Goal: Task Accomplishment & Management: Use online tool/utility

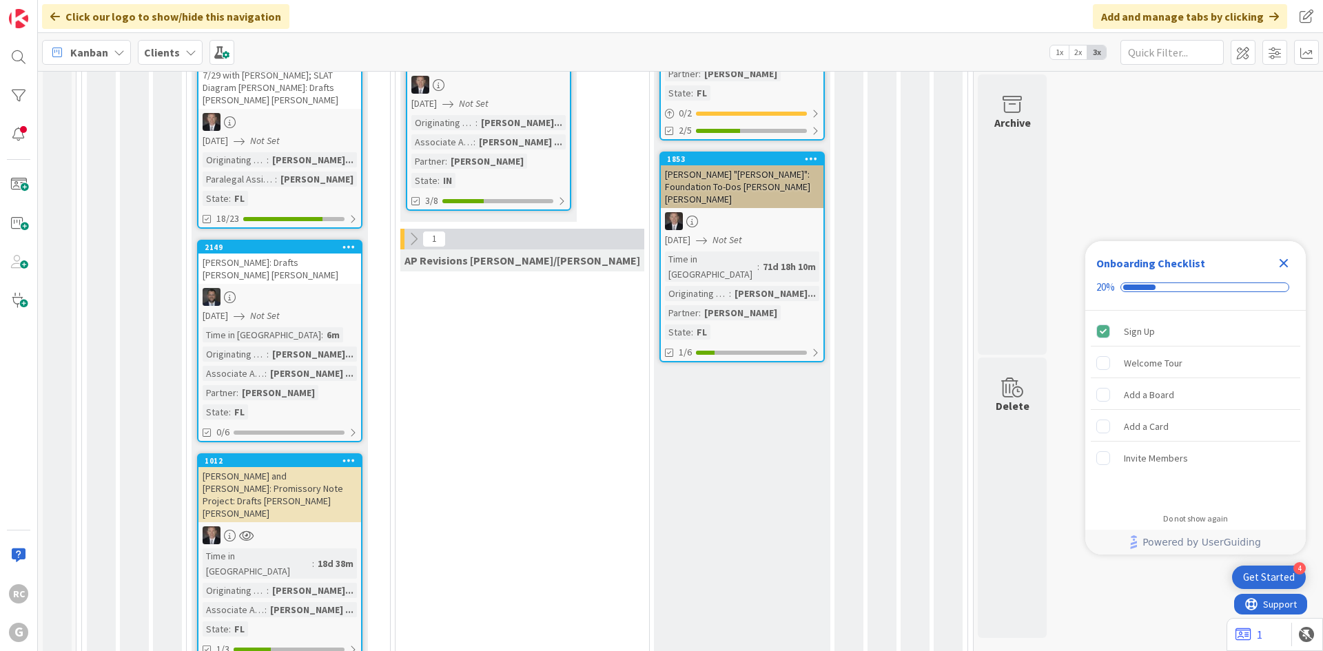
scroll to position [1415, 0]
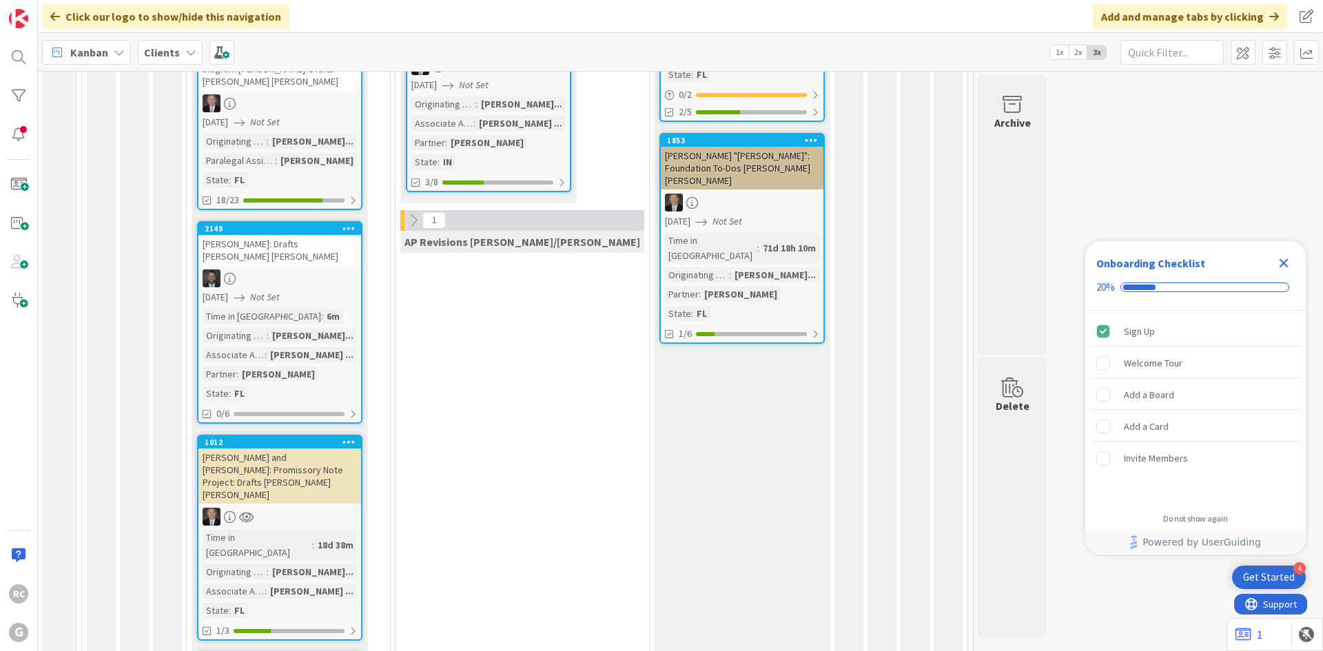
click at [296, 449] on div "[PERSON_NAME] and [PERSON_NAME]: Promissory Note Project: Drafts [PERSON_NAME] …" at bounding box center [279, 476] width 163 height 55
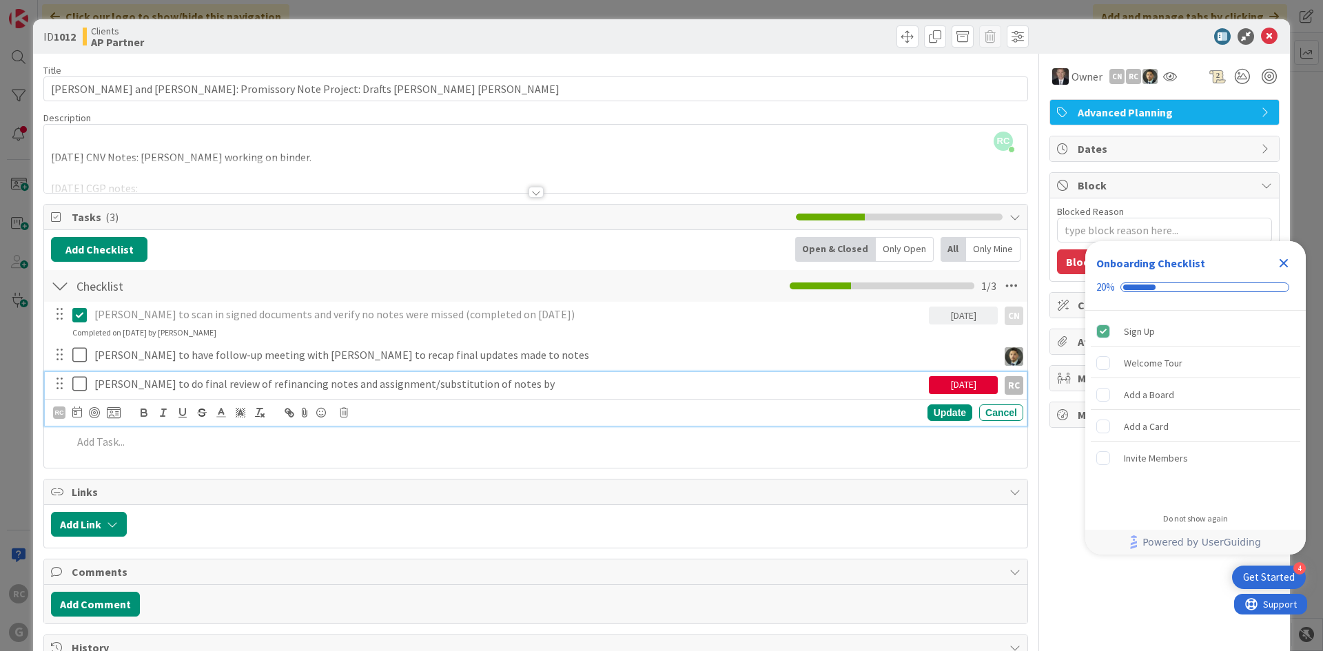
click at [81, 386] on icon at bounding box center [82, 384] width 21 height 17
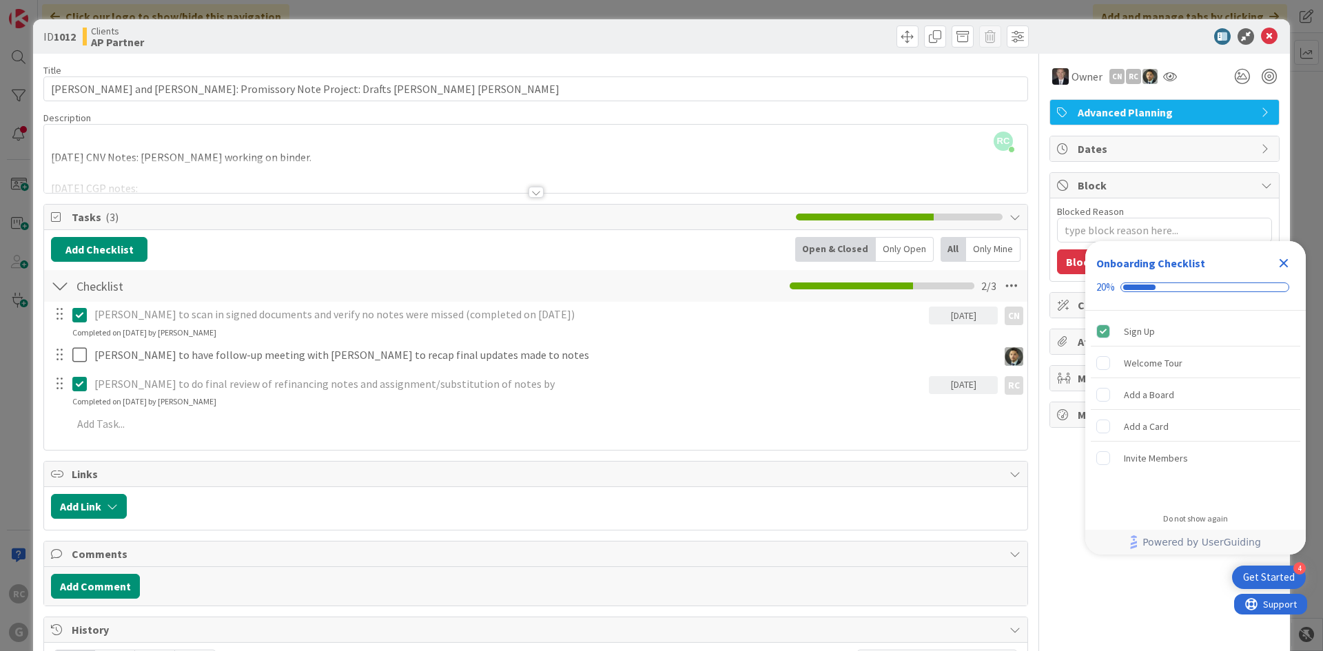
click at [63, 138] on div "RC [PERSON_NAME] just joined [DATE] CNV Notes: [PERSON_NAME] working on binder.…" at bounding box center [535, 159] width 983 height 68
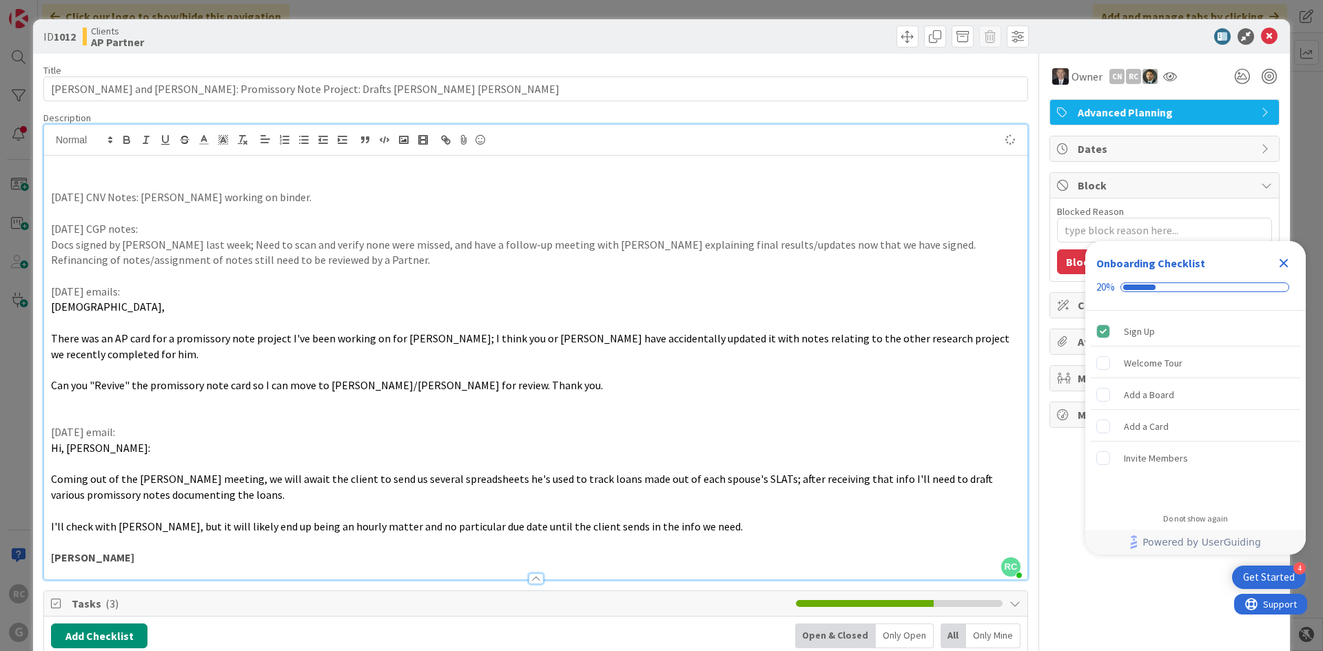
type textarea "x"
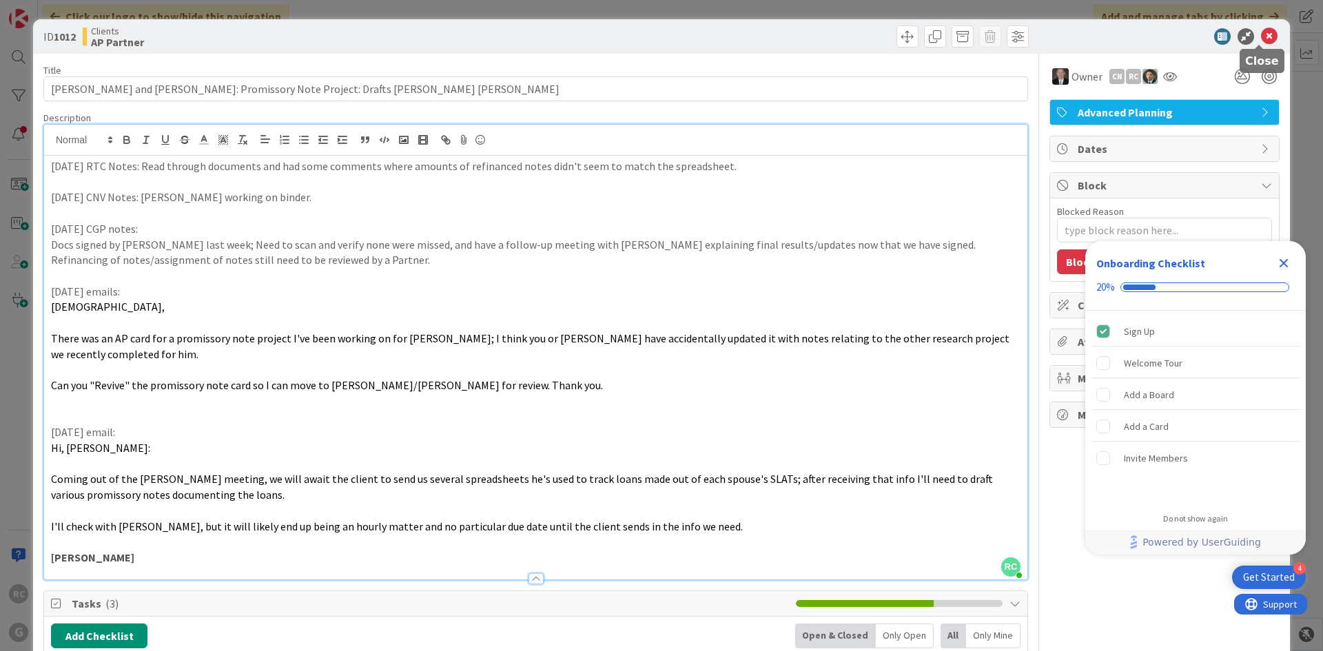
click at [1263, 35] on icon at bounding box center [1269, 36] width 17 height 17
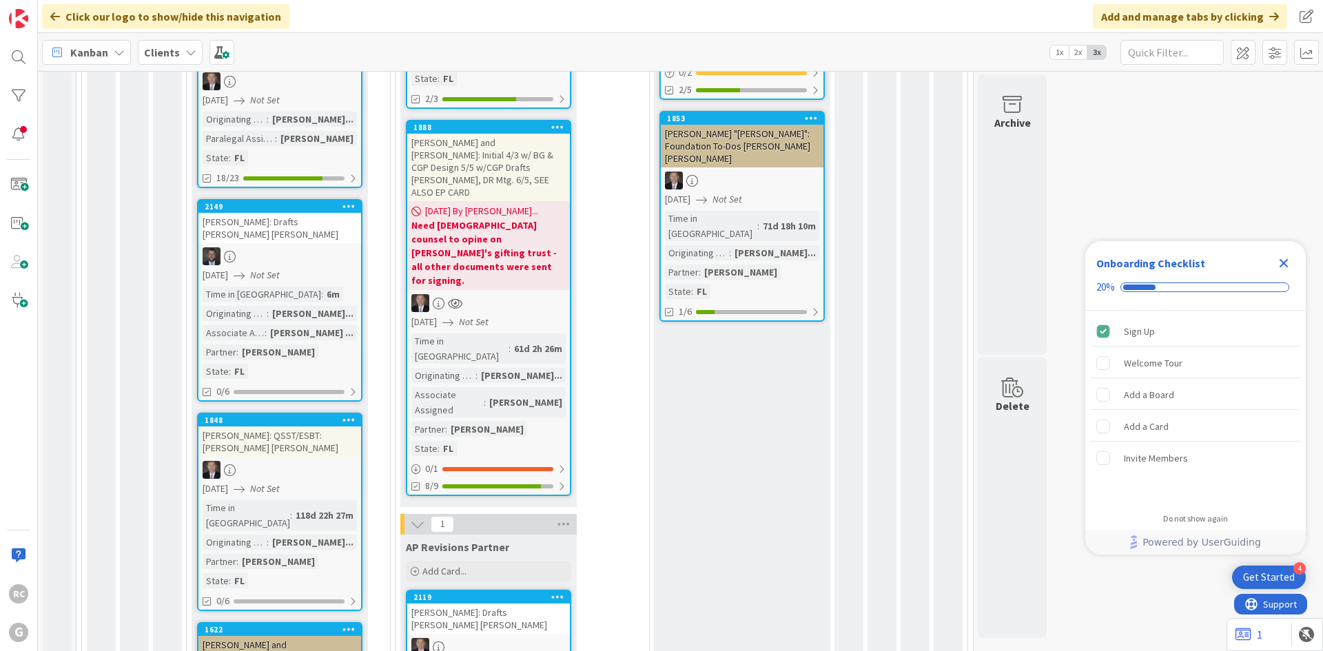
scroll to position [1440, 0]
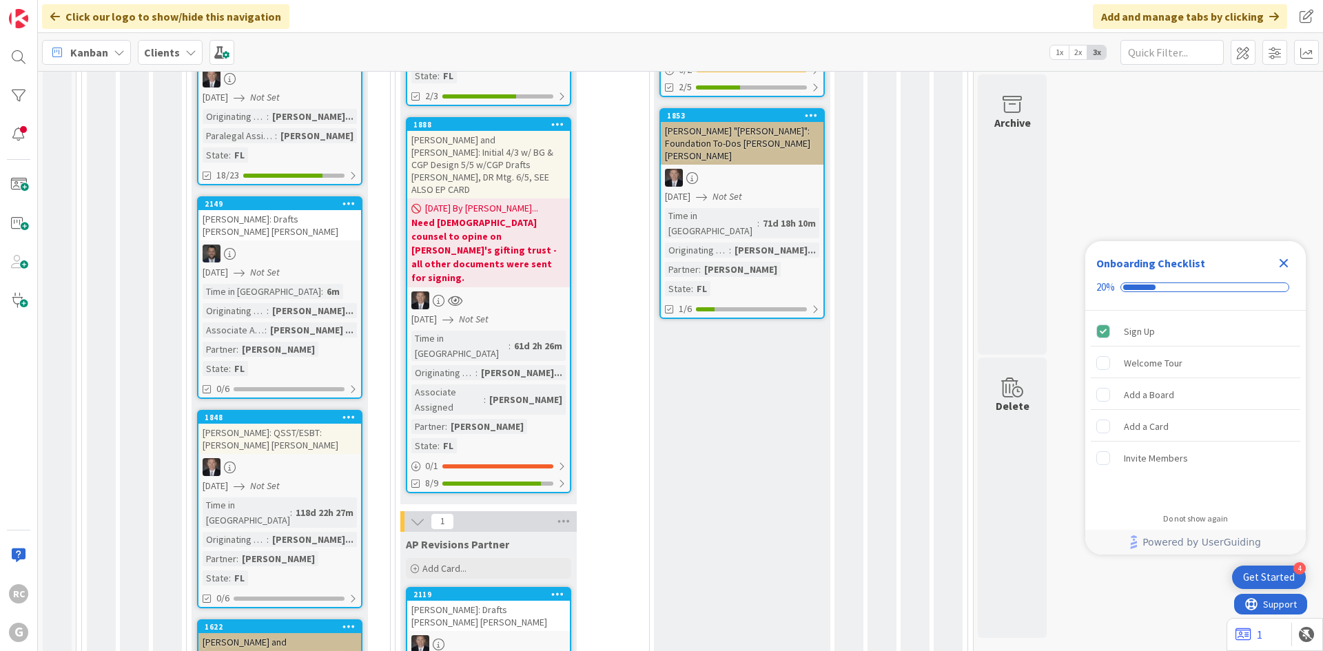
click at [484, 601] on div "[PERSON_NAME]: Drafts [PERSON_NAME] [PERSON_NAME]" at bounding box center [488, 616] width 163 height 30
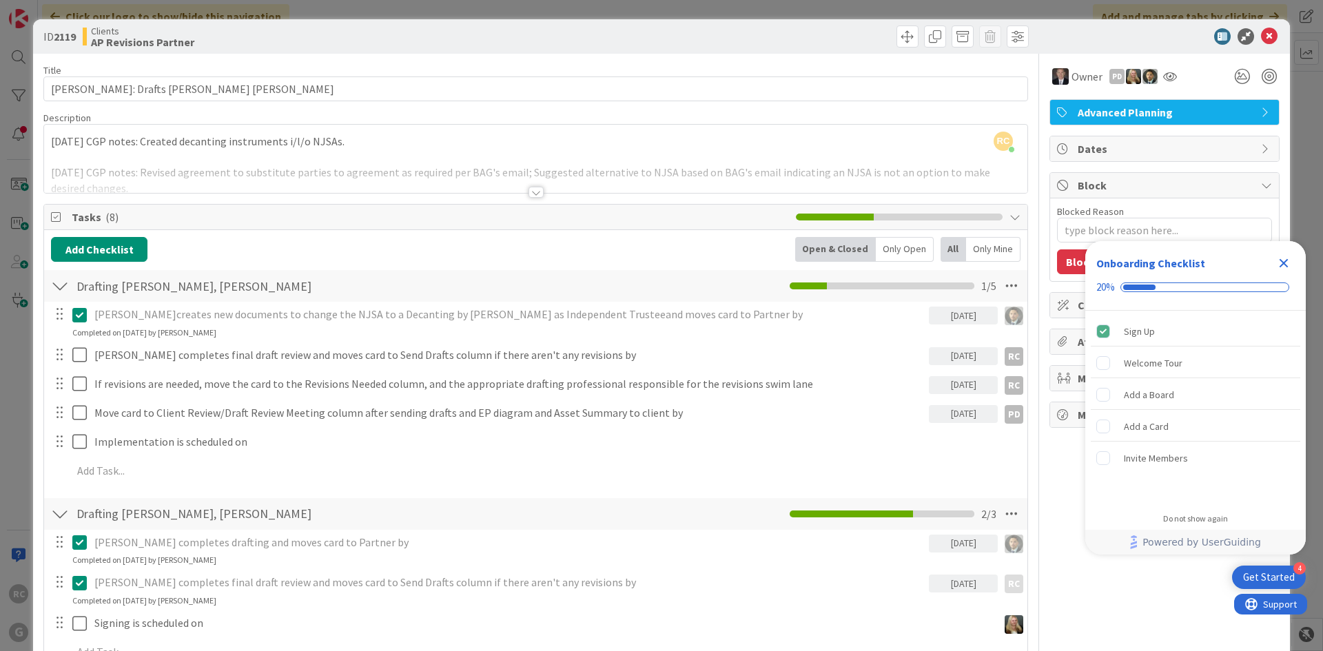
click at [533, 190] on div at bounding box center [536, 192] width 15 height 11
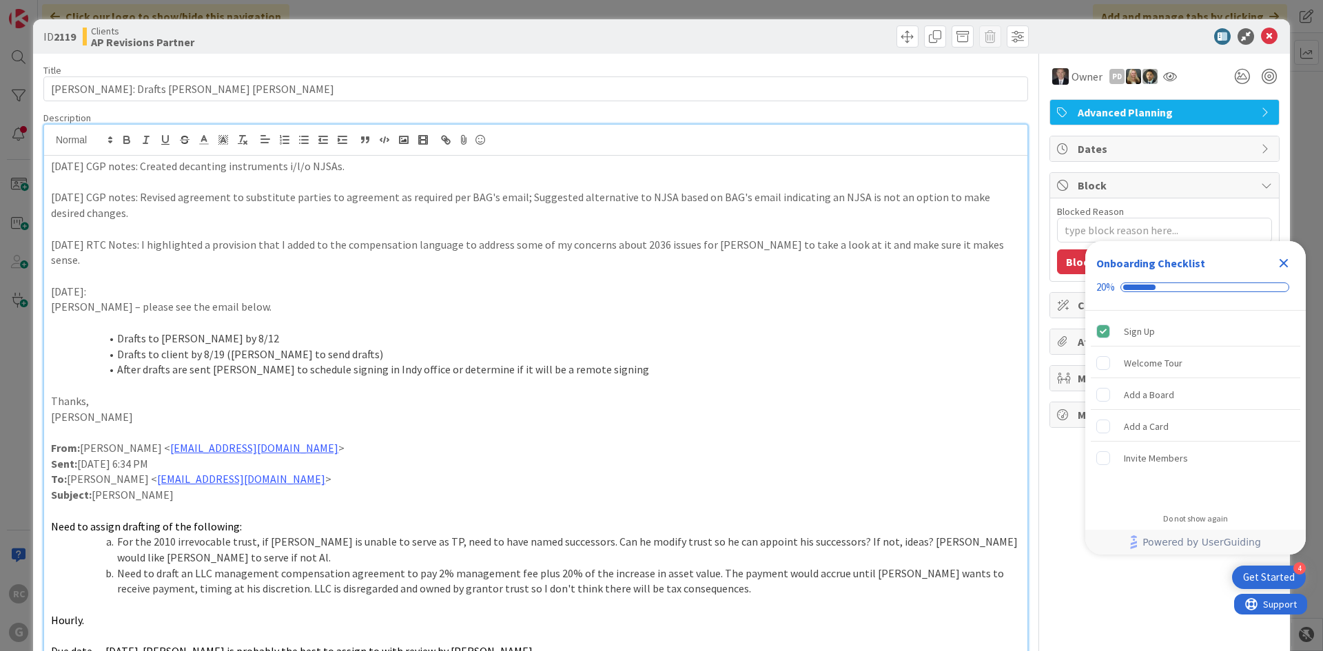
type textarea "x"
